Goal: Task Accomplishment & Management: Use online tool/utility

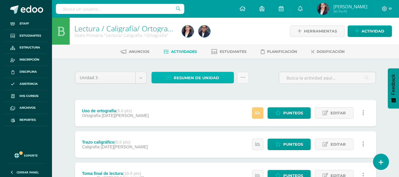
click at [187, 78] on span "Resumen de unidad" at bounding box center [196, 77] width 45 height 11
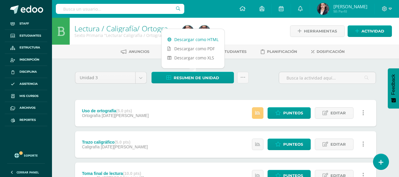
click at [197, 39] on link "Descargar como HTML" at bounding box center [192, 39] width 63 height 9
click at [206, 105] on div "Uso de ortografía (5.0 pts) Ortografía 12 de Agosto Estatus de Actividad: 0 Est…" at bounding box center [225, 113] width 301 height 27
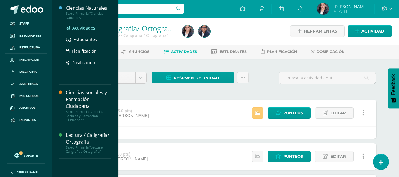
click at [87, 27] on span "Actividades" at bounding box center [83, 28] width 23 height 6
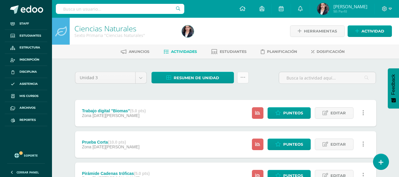
click at [245, 78] on link at bounding box center [243, 78] width 12 height 12
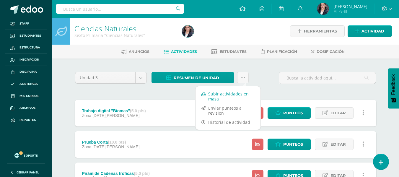
click at [226, 95] on link "Subir actividades en masa" at bounding box center [227, 96] width 65 height 14
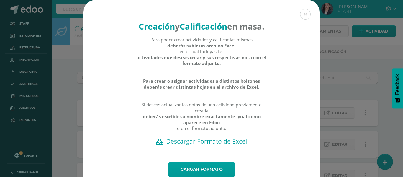
scroll to position [33, 0]
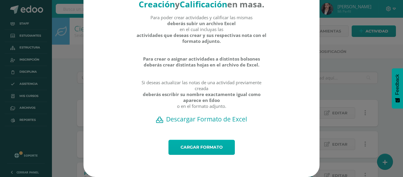
click at [201, 148] on link "Cargar formato" at bounding box center [202, 147] width 66 height 15
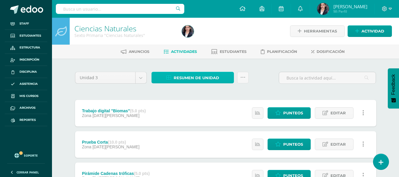
click at [172, 77] on link "Resumen de unidad" at bounding box center [192, 78] width 82 height 12
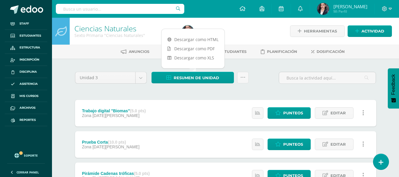
click at [195, 34] on div "Descargar como HTML Descargar como PDF Descargar como XLS" at bounding box center [192, 49] width 63 height 40
click at [195, 37] on link "Descargar como HTML" at bounding box center [192, 39] width 63 height 9
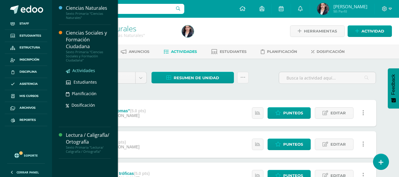
click at [83, 69] on span "Actividades" at bounding box center [83, 71] width 23 height 6
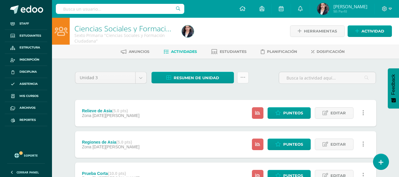
click at [245, 78] on icon at bounding box center [242, 77] width 5 height 5
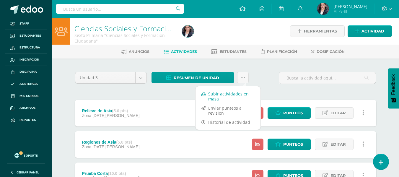
click at [226, 93] on link "Subir actividades en masa" at bounding box center [227, 96] width 65 height 14
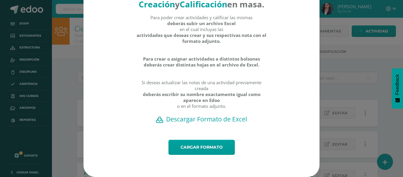
scroll to position [33, 0]
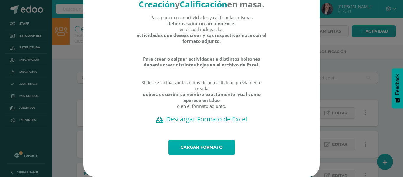
click at [202, 150] on link "Cargar formato" at bounding box center [202, 147] width 66 height 15
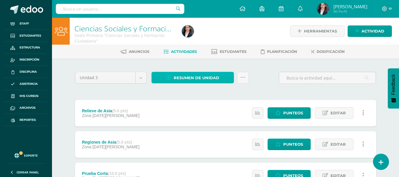
click at [175, 77] on span "Resumen de unidad" at bounding box center [196, 77] width 45 height 11
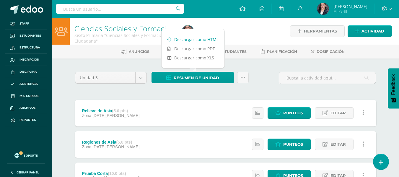
click at [179, 37] on link "Descargar como HTML" at bounding box center [192, 39] width 63 height 9
click at [34, 118] on span "Reportes" at bounding box center [27, 119] width 16 height 5
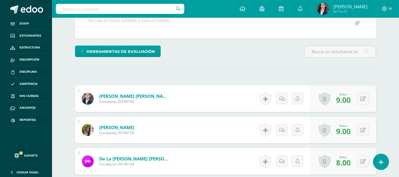
scroll to position [120, 0]
click at [343, 97] on span "9.00" at bounding box center [343, 99] width 14 height 10
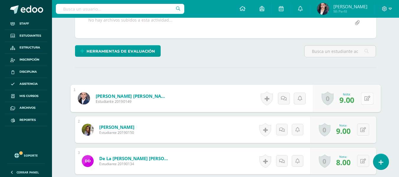
click at [363, 101] on button at bounding box center [367, 98] width 12 height 12
type input "10"
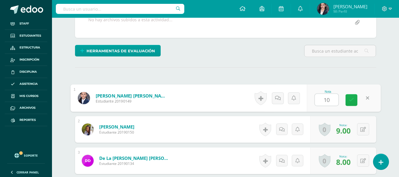
click at [351, 101] on icon at bounding box center [351, 99] width 5 height 5
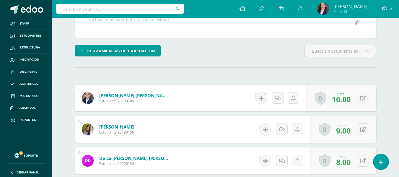
click at [279, 59] on div "Herramientas de evaluación Lista de cotejo Escala de valoración Puntos Extra Su…" at bounding box center [226, 53] width 306 height 17
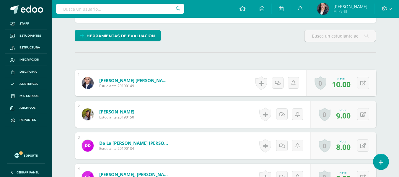
scroll to position [150, 0]
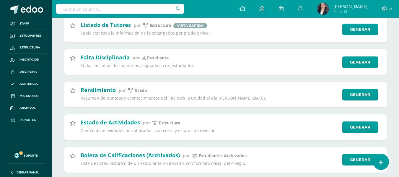
scroll to position [708, 0]
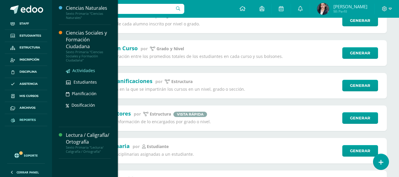
click at [85, 69] on span "Actividades" at bounding box center [83, 71] width 23 height 6
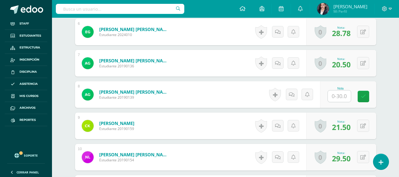
scroll to position [343, 0]
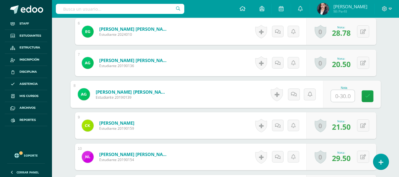
click at [343, 91] on input "text" at bounding box center [343, 96] width 24 height 12
type input "28.25"
click at [364, 92] on link at bounding box center [367, 96] width 12 height 12
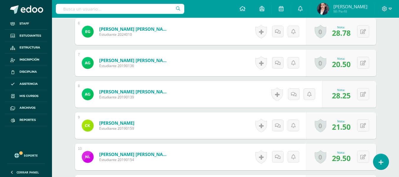
click at [377, 91] on div "¿Estás seguro que quieres eliminar esta actividad? Esto borrará la actividad y …" at bounding box center [226, 70] width 306 height 686
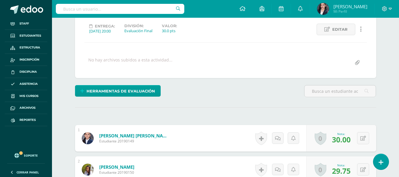
scroll to position [78, 0]
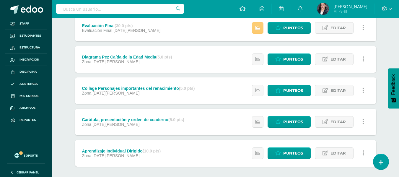
scroll to position [325, 0]
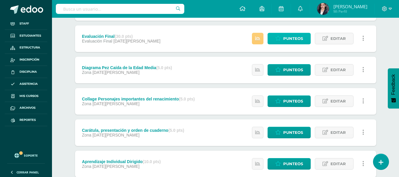
click at [303, 35] on link "Punteos" at bounding box center [288, 39] width 43 height 12
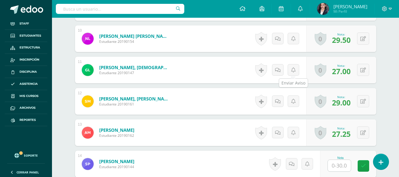
scroll to position [491, 0]
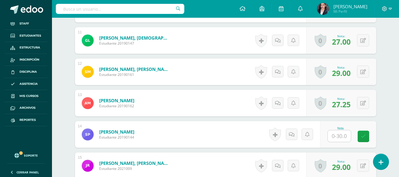
click at [338, 139] on input "text" at bounding box center [339, 136] width 23 height 12
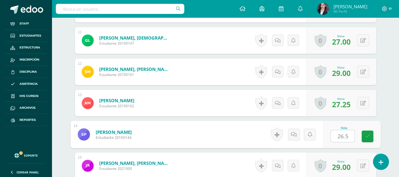
type input "26.5"
click at [375, 136] on div "Nota 26.5" at bounding box center [352, 134] width 58 height 27
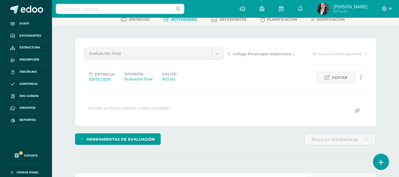
scroll to position [89, 0]
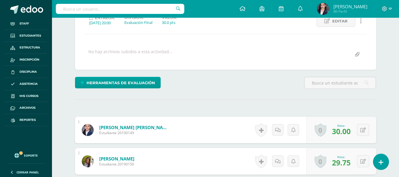
click at [378, 85] on div at bounding box center [340, 85] width 76 height 17
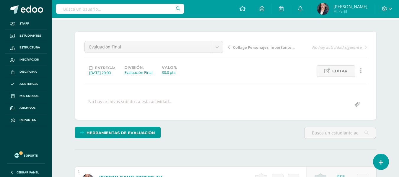
scroll to position [0, 0]
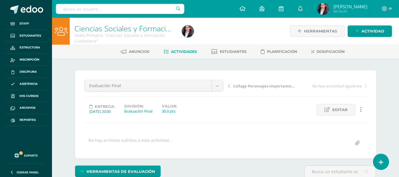
click at [142, 29] on link "Ciencias Sociales y Formación Ciudadana" at bounding box center [143, 28] width 138 height 10
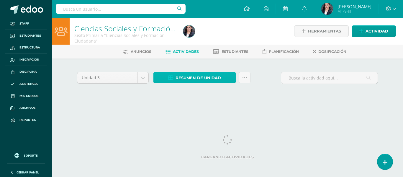
click at [186, 82] on span "Resumen de unidad" at bounding box center [198, 77] width 45 height 11
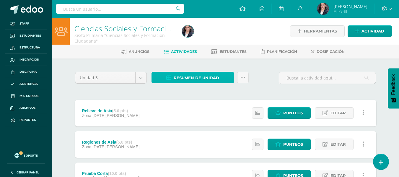
click at [215, 79] on span "Resumen de unidad" at bounding box center [196, 77] width 45 height 11
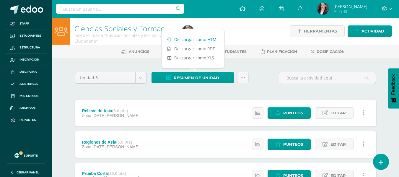
click at [198, 39] on link "Descargar como HTML" at bounding box center [192, 39] width 63 height 9
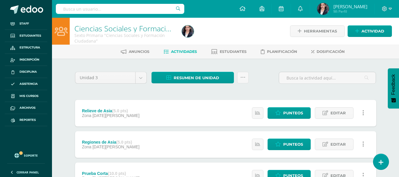
click at [270, 29] on div at bounding box center [234, 31] width 110 height 27
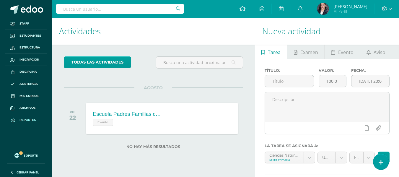
click at [30, 120] on span "Reportes" at bounding box center [27, 119] width 16 height 5
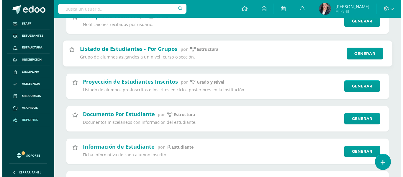
scroll to position [1092, 0]
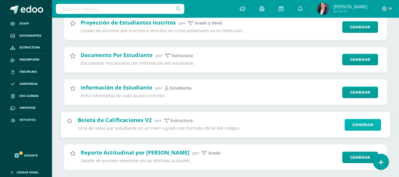
click at [362, 125] on link "Generar" at bounding box center [362, 125] width 36 height 12
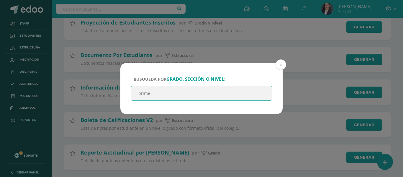
type input "primer"
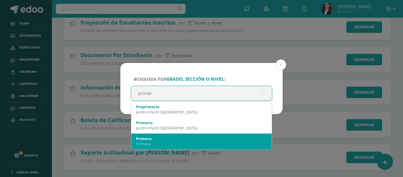
click at [170, 142] on div "Primaria" at bounding box center [201, 143] width 131 height 5
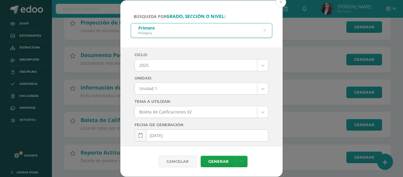
click at [254, 87] on body "Búsqueda por grado, sección o nivel: Primero Primaria primer Ciclo: 2025 2025 2…" at bounding box center [201, 133] width 403 height 2451
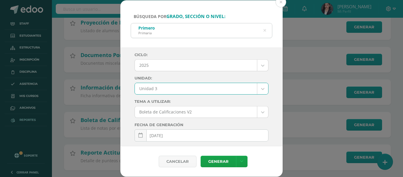
select select "Unidad 3"
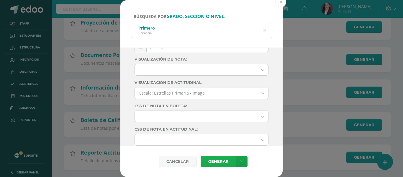
click at [230, 162] on link "Generar" at bounding box center [218, 162] width 35 height 12
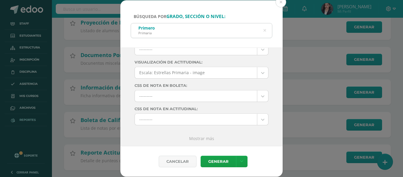
click at [264, 31] on icon at bounding box center [265, 30] width 12 height 12
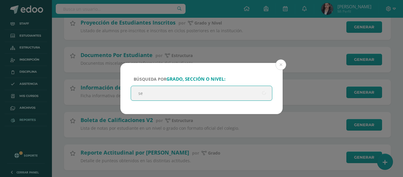
type input "seg"
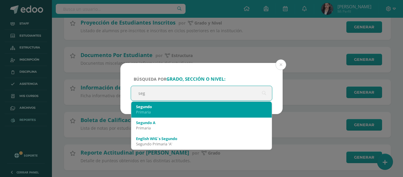
click at [146, 114] on div "Primaria" at bounding box center [201, 111] width 131 height 5
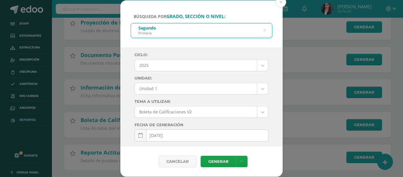
click at [217, 84] on body "Búsqueda por grado, sección o nivel: Segundo Primaria seg Ciclo: 2025 2025 2024…" at bounding box center [201, 133] width 403 height 2451
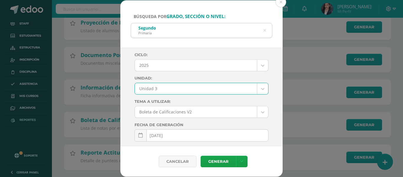
select select "Unidad 3"
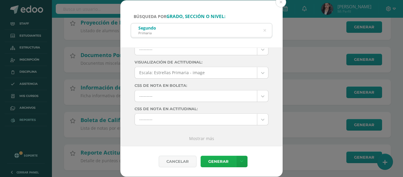
click at [212, 161] on link "Generar" at bounding box center [218, 162] width 35 height 12
drag, startPoint x: 266, startPoint y: 29, endPoint x: 232, endPoint y: 29, distance: 33.9
click at [266, 29] on icon at bounding box center [265, 30] width 3 height 15
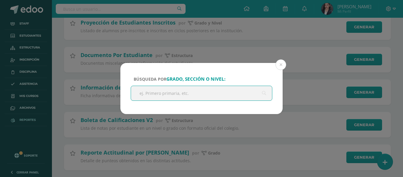
scroll to position [0, 0]
type input "tercero"
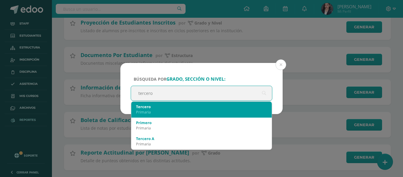
click at [153, 112] on div "Primaria" at bounding box center [201, 111] width 131 height 5
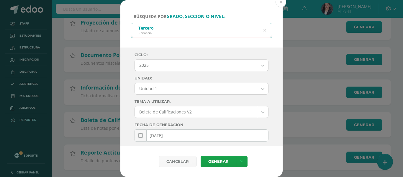
click at [170, 94] on body "Búsqueda por grado, sección o nivel: Tercero Primaria tercero Ciclo: 2025 2025 …" at bounding box center [201, 133] width 403 height 2451
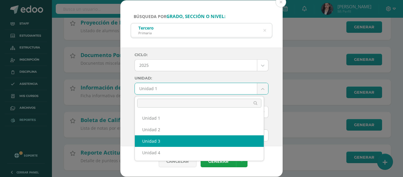
select select "Unidad 3"
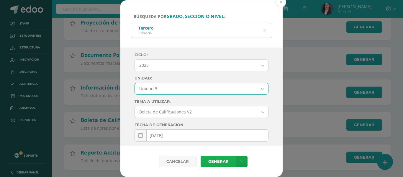
click at [211, 160] on link "Generar" at bounding box center [218, 162] width 35 height 12
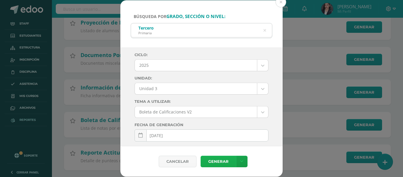
scroll to position [109, 0]
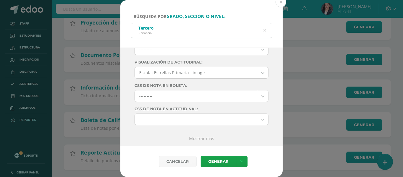
click at [264, 30] on icon at bounding box center [265, 30] width 3 height 15
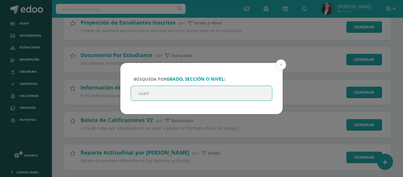
type input "cuarto"
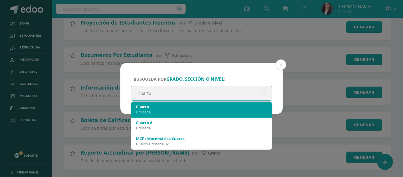
click at [164, 107] on div "Cuarto" at bounding box center [201, 106] width 131 height 5
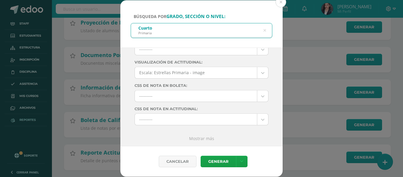
scroll to position [0, 0]
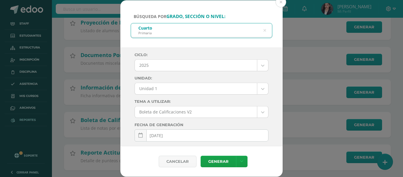
click at [176, 88] on body "Búsqueda por grado, sección o nivel: Cuarto Primaria cuarto Ciclo: 2025 2025 20…" at bounding box center [201, 133] width 403 height 2451
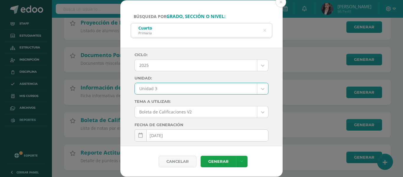
select select "Unidad 3"
click at [217, 162] on link "Generar" at bounding box center [218, 162] width 35 height 12
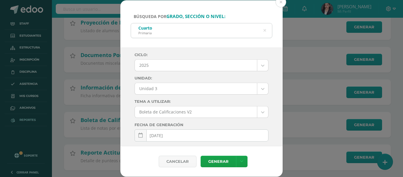
click at [266, 28] on icon at bounding box center [265, 30] width 3 height 15
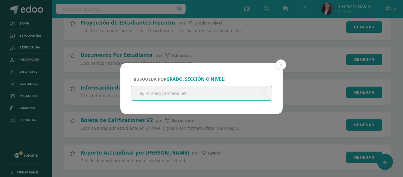
type input "r"
type input "terce"
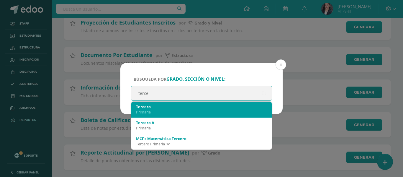
click at [162, 111] on div "Primaria" at bounding box center [201, 111] width 131 height 5
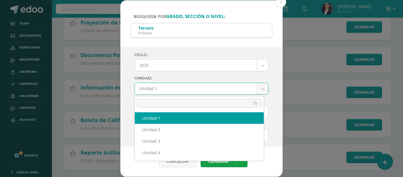
drag, startPoint x: 205, startPoint y: 89, endPoint x: 140, endPoint y: 142, distance: 84.0
click at [205, 89] on body "Búsqueda por grado, sección o nivel: Tercero Primaria terce Ciclo: 2025 2025 20…" at bounding box center [201, 133] width 403 height 2451
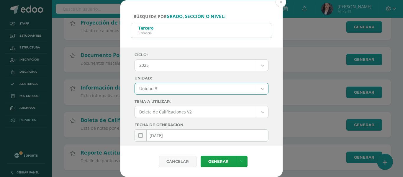
select select "Unidad 3"
click at [212, 162] on link "Generar" at bounding box center [218, 162] width 35 height 12
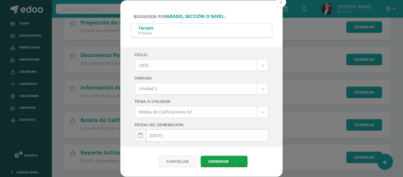
click at [281, 2] on button at bounding box center [281, 2] width 11 height 11
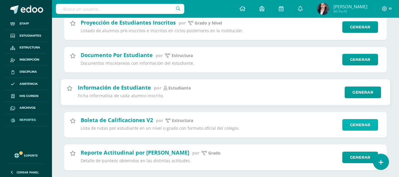
click at [366, 124] on link "Generar" at bounding box center [360, 125] width 36 height 12
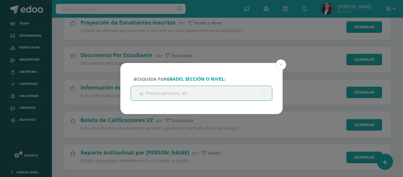
click at [233, 95] on input "text" at bounding box center [201, 93] width 141 height 14
type input "quinto"
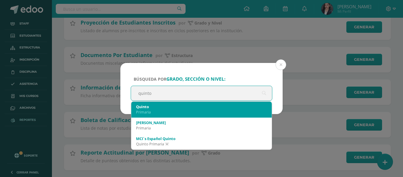
click at [151, 110] on div "Primaria" at bounding box center [201, 111] width 131 height 5
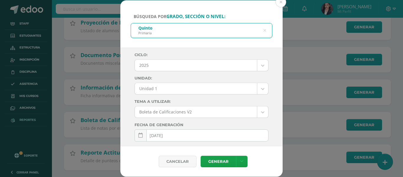
click at [184, 90] on body "Búsqueda por grado, sección o nivel: Quinto Primaria quinto Ciclo: 2025 2025 20…" at bounding box center [201, 133] width 403 height 2451
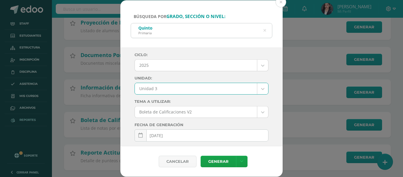
select select "Unidad 3"
click at [223, 163] on link "Generar" at bounding box center [218, 162] width 35 height 12
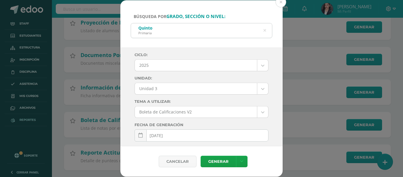
click at [267, 29] on div "Quinto Primaria" at bounding box center [201, 29] width 141 height 13
click at [265, 30] on icon at bounding box center [265, 30] width 3 height 15
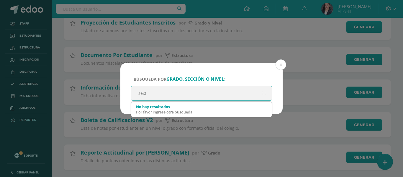
type input "sexto"
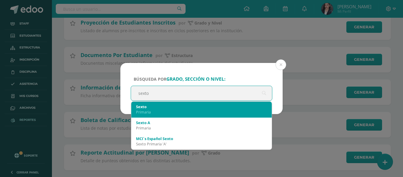
click at [164, 114] on div "Primaria" at bounding box center [201, 111] width 131 height 5
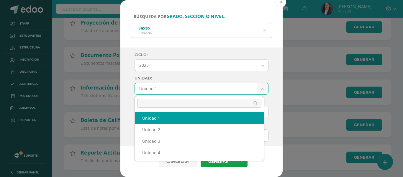
click at [186, 88] on body "Búsqueda por grado, sección o nivel: Sexto Primaria sexto Ciclo: 2025 2025 2024…" at bounding box center [201, 133] width 403 height 2451
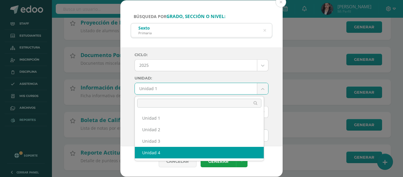
select select "Unidad 3"
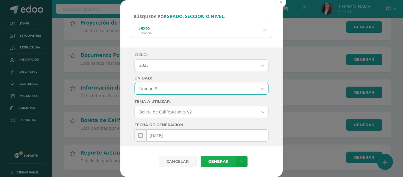
click at [217, 163] on link "Generar" at bounding box center [218, 162] width 35 height 12
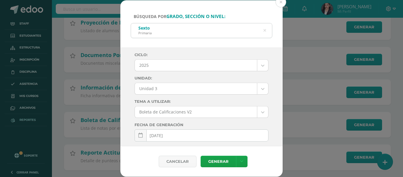
click at [266, 30] on icon at bounding box center [265, 30] width 3 height 15
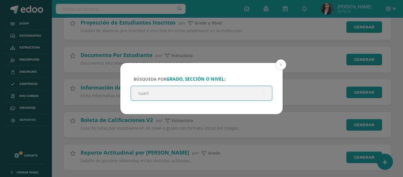
type input "cuarto"
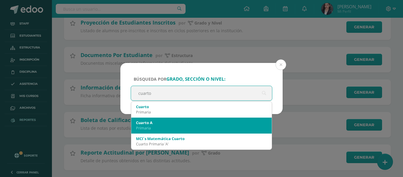
click at [175, 113] on div "Primaria" at bounding box center [201, 111] width 131 height 5
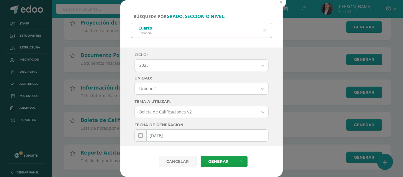
click at [157, 90] on body "Búsqueda por grado, sección o nivel: Cuarto Primaria cuarto Ciclo: 2025 2025 20…" at bounding box center [201, 133] width 403 height 2451
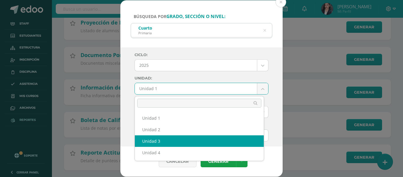
select select "Unidad 3"
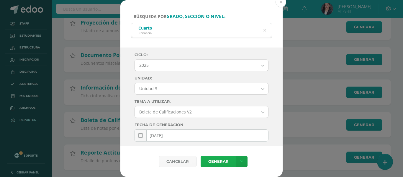
click at [229, 162] on link "Generar" at bounding box center [218, 162] width 35 height 12
click at [264, 31] on icon at bounding box center [265, 30] width 3 height 15
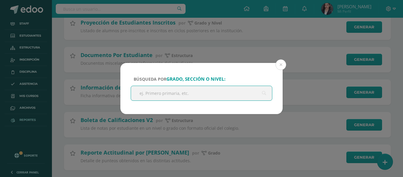
click at [197, 90] on input "text" at bounding box center [201, 93] width 141 height 14
type input "sexto"
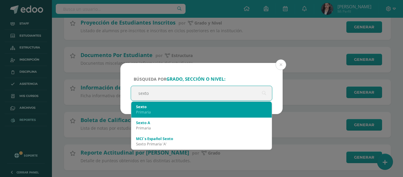
click at [151, 110] on div "Primaria" at bounding box center [201, 111] width 131 height 5
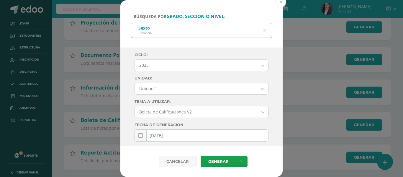
click at [192, 96] on div "Ciclo: 2025 2025 2024 2023 2022 2021 2020 2019 Unidad: Unidad 1 Unidad 1 Unidad…" at bounding box center [202, 152] width 134 height 198
click at [193, 90] on body "Búsqueda por grado, sección o nivel: Sexto Primaria sexto Ciclo: 2025 2025 2024…" at bounding box center [201, 133] width 403 height 2451
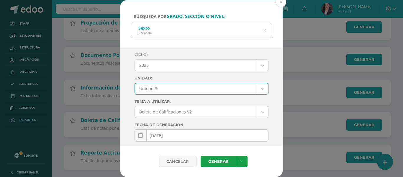
select select "Unidad 3"
click at [214, 159] on link "Generar" at bounding box center [218, 162] width 35 height 12
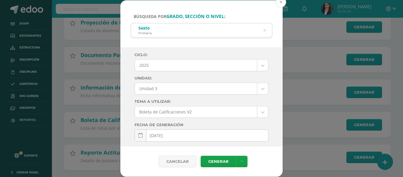
click at [279, 3] on button at bounding box center [281, 2] width 11 height 11
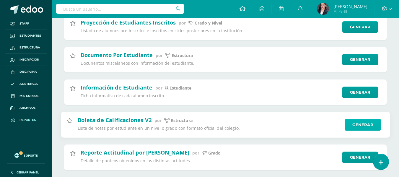
click at [360, 128] on link "Generar" at bounding box center [362, 125] width 36 height 12
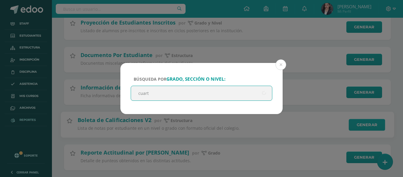
type input "cuarto"
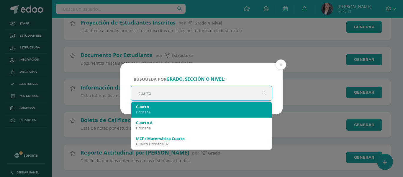
click at [172, 115] on div "Cuarto Primaria" at bounding box center [201, 109] width 131 height 15
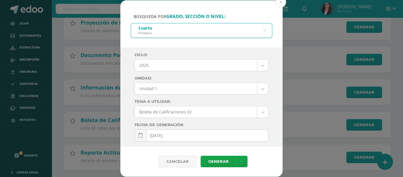
click at [187, 90] on body "Búsqueda por grado, sección o nivel: Cuarto Primaria cuarto Ciclo: 2025 2025 20…" at bounding box center [201, 133] width 403 height 2451
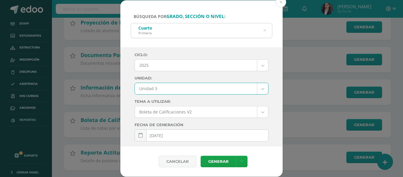
select select "Unidad 3"
click at [221, 163] on link "Generar" at bounding box center [218, 162] width 35 height 12
